Goal: Transaction & Acquisition: Purchase product/service

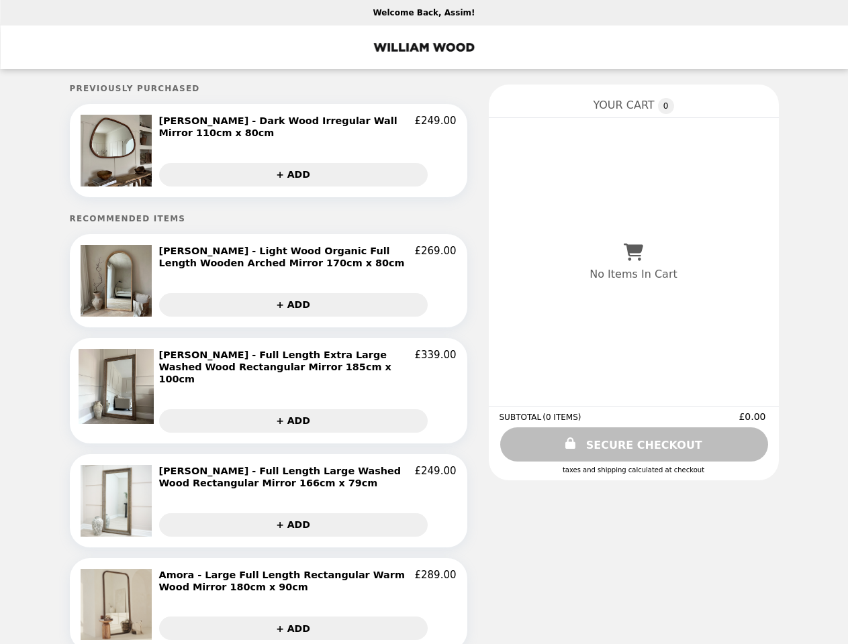
click at [118, 150] on img at bounding box center [118, 151] width 75 height 72
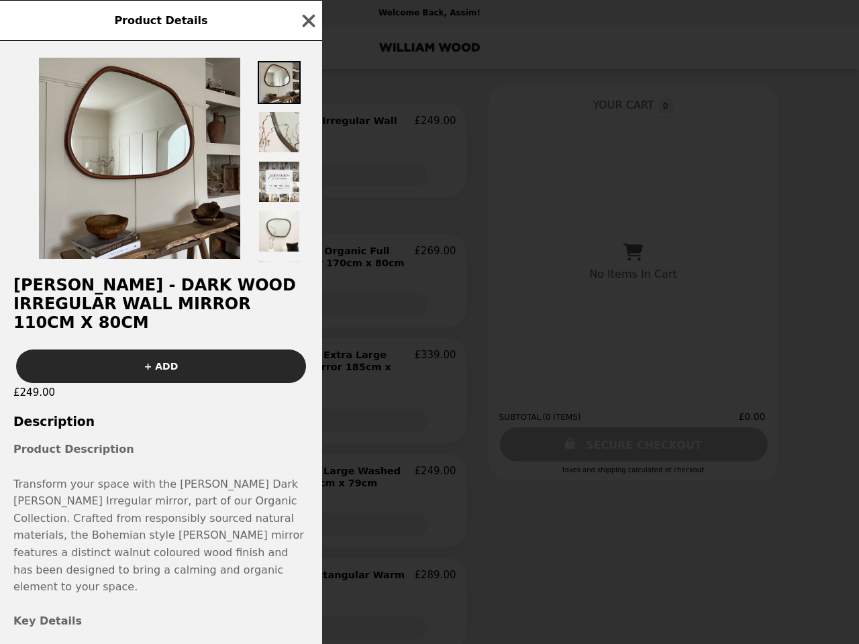
click at [307, 123] on div "Product Details [PERSON_NAME] - Dark Wood Irregular Wall Mirror 110cm x 80cm + …" at bounding box center [429, 322] width 859 height 644
click at [293, 171] on img at bounding box center [279, 181] width 43 height 43
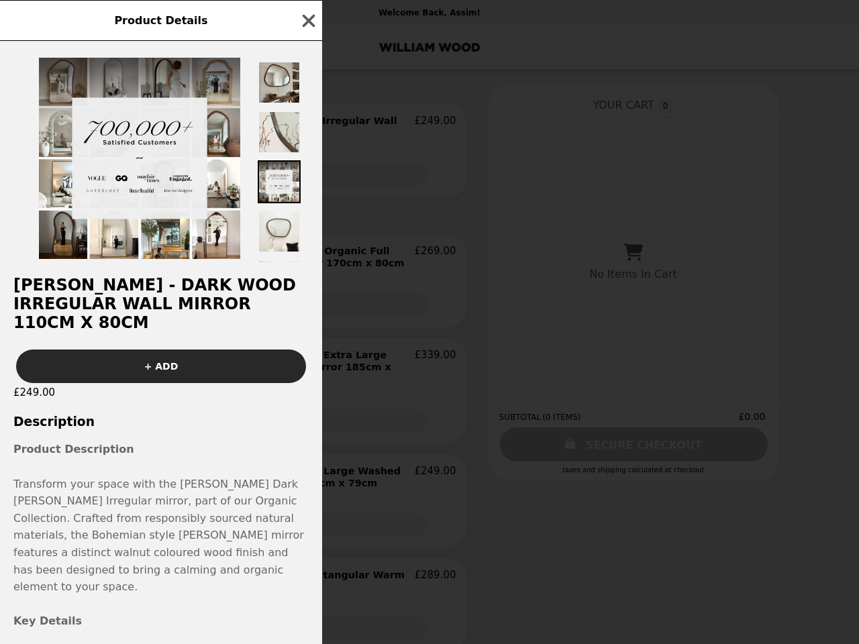
click at [118, 279] on h2 "[PERSON_NAME] - Dark Wood Irregular Wall Mirror 110cm x 80cm" at bounding box center [161, 304] width 322 height 56
click at [307, 255] on div at bounding box center [161, 152] width 322 height 222
click at [293, 304] on div "Product Details [PERSON_NAME] - Dark Wood Irregular Wall Mirror 110cm x 80cm + …" at bounding box center [429, 322] width 859 height 644
click at [118, 385] on img at bounding box center [118, 386] width 79 height 75
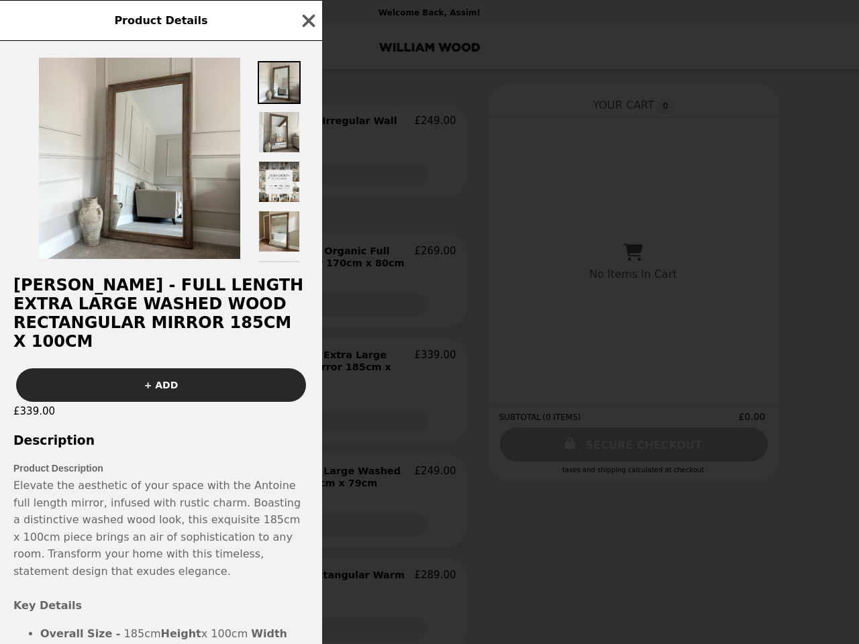
click at [307, 360] on div "Product Details [PERSON_NAME] - Full Length Extra Large Washed Wood Rectangular…" at bounding box center [429, 322] width 859 height 644
click at [293, 402] on button "+ ADD" at bounding box center [161, 385] width 290 height 34
click at [118, 477] on p "Product Description" at bounding box center [160, 468] width 295 height 17
